Goal: Task Accomplishment & Management: Complete application form

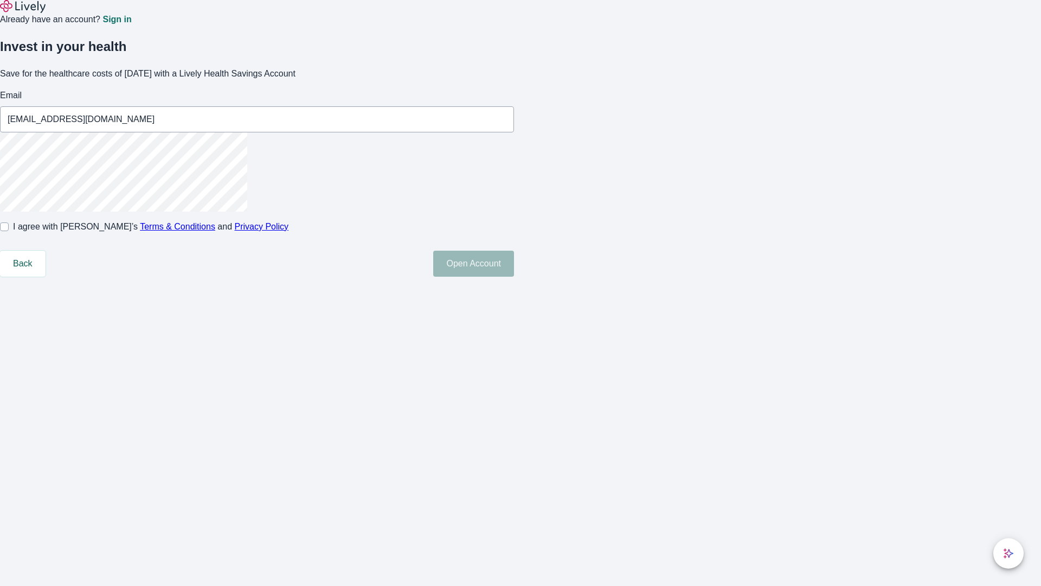
click at [9, 231] on input "I agree with Lively’s Terms & Conditions and Privacy Policy" at bounding box center [4, 226] width 9 height 9
checkbox input "true"
click at [514, 277] on button "Open Account" at bounding box center [473, 264] width 81 height 26
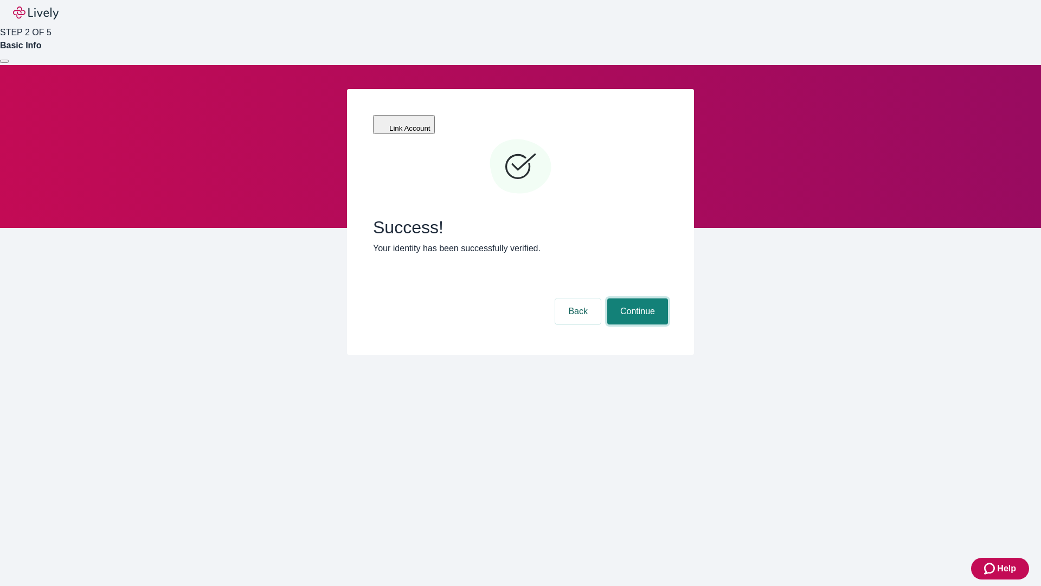
click at [636, 298] on button "Continue" at bounding box center [637, 311] width 61 height 26
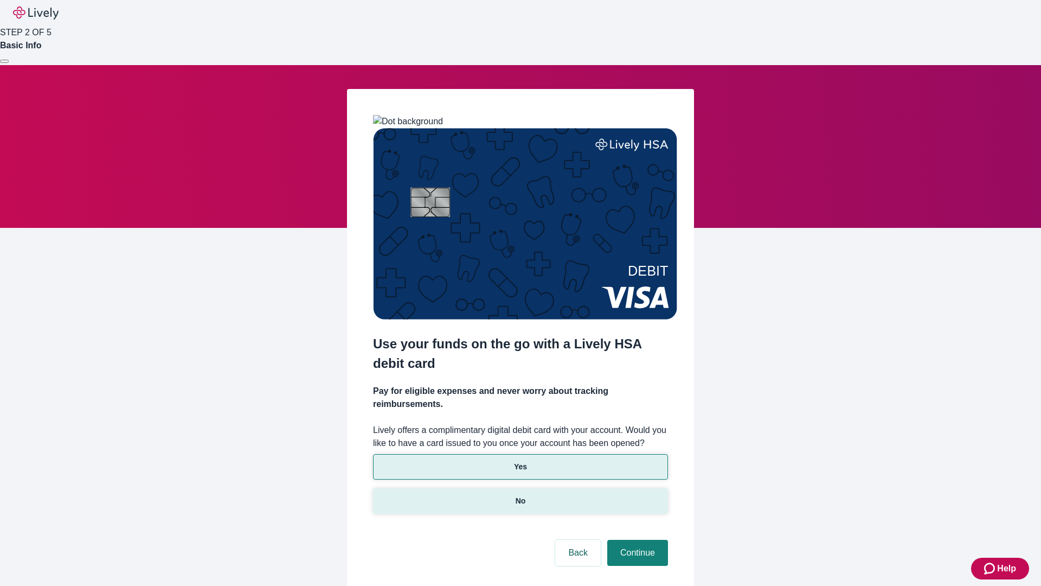
click at [520, 495] on p "No" at bounding box center [521, 500] width 10 height 11
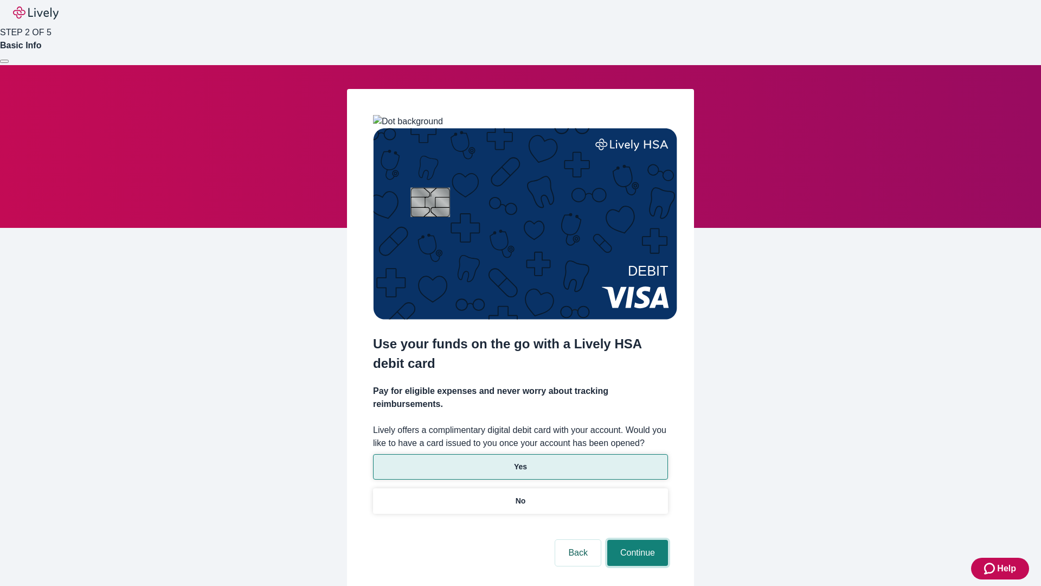
click at [636, 540] on button "Continue" at bounding box center [637, 553] width 61 height 26
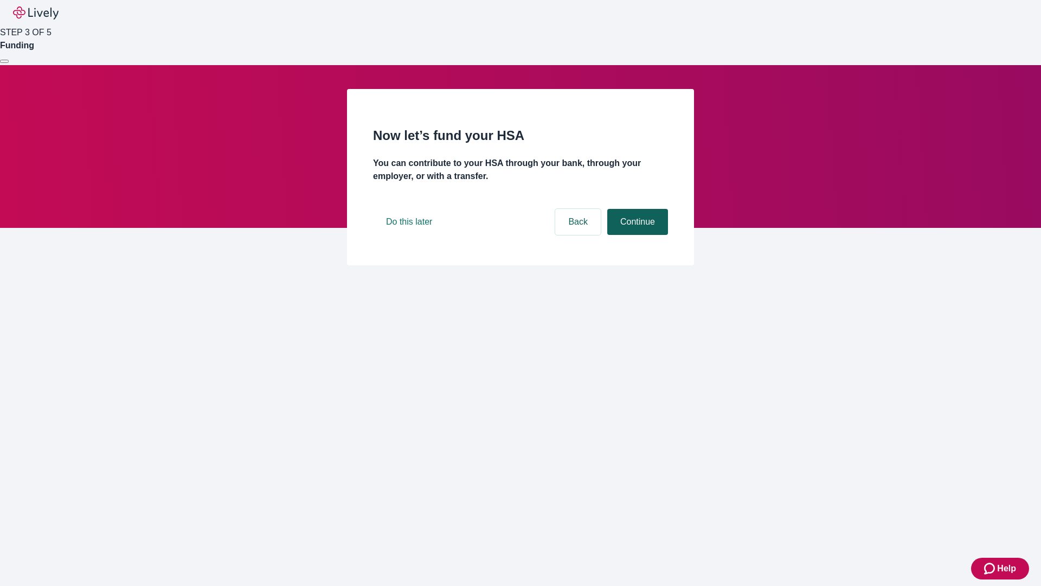
click at [636, 235] on button "Continue" at bounding box center [637, 222] width 61 height 26
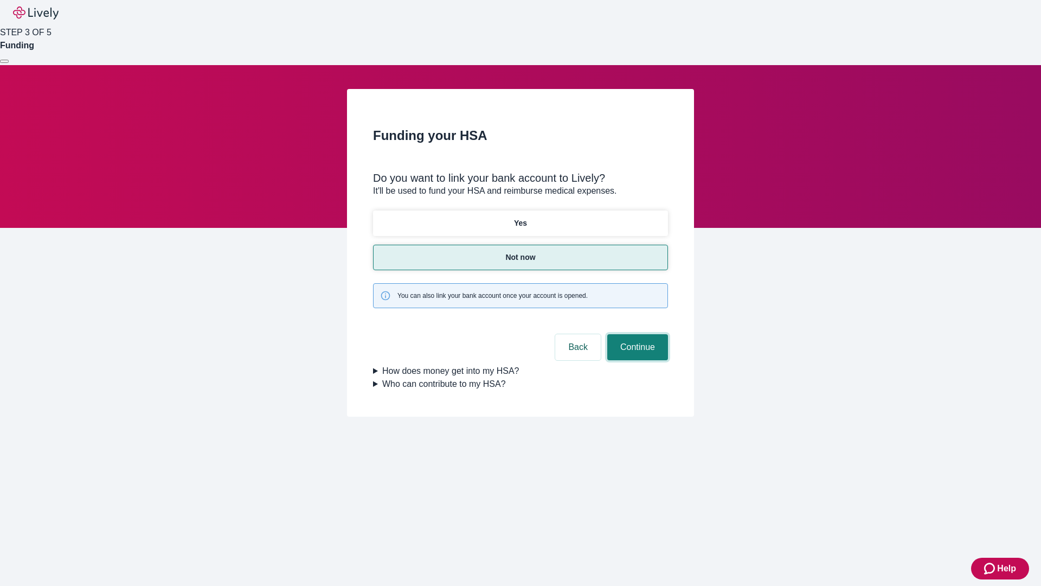
click at [636, 334] on button "Continue" at bounding box center [637, 347] width 61 height 26
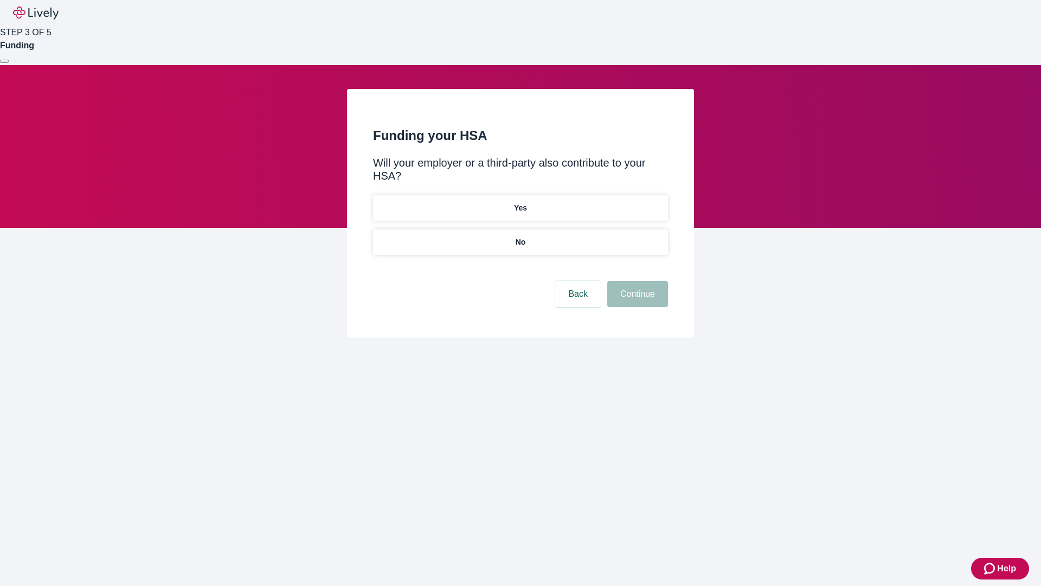
click at [520, 236] on p "No" at bounding box center [521, 241] width 10 height 11
click at [636, 281] on button "Continue" at bounding box center [637, 294] width 61 height 26
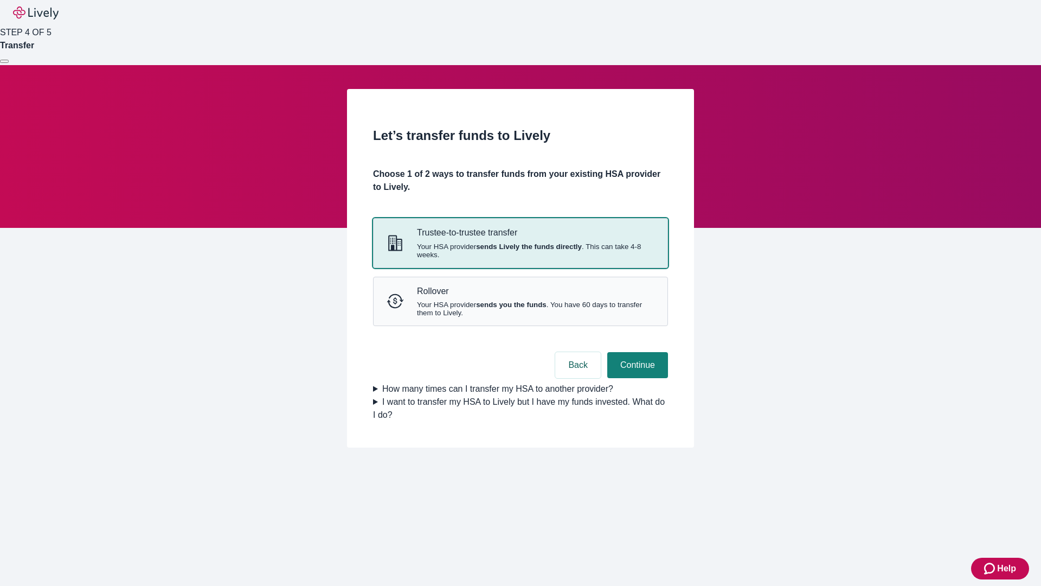
click at [520, 251] on strong "sends Lively the funds directly" at bounding box center [529, 246] width 106 height 8
click at [636, 378] on button "Continue" at bounding box center [637, 365] width 61 height 26
